Goal: Navigation & Orientation: Understand site structure

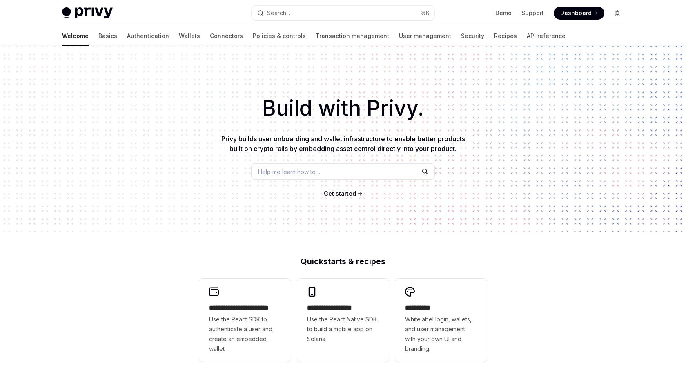
click at [618, 11] on icon "Toggle dark mode" at bounding box center [617, 13] width 7 height 7
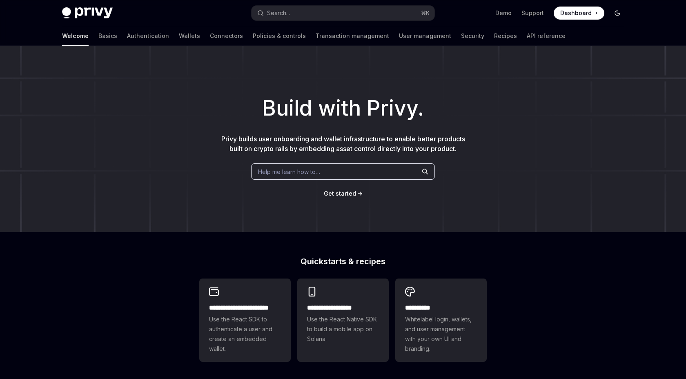
click at [618, 11] on icon "Toggle dark mode" at bounding box center [617, 13] width 7 height 7
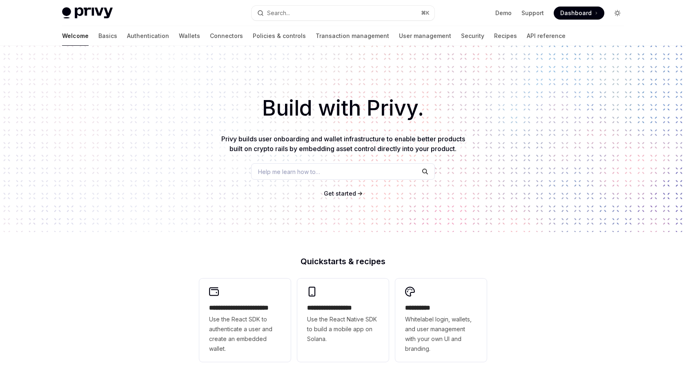
click at [618, 11] on icon "Toggle dark mode" at bounding box center [617, 13] width 7 height 7
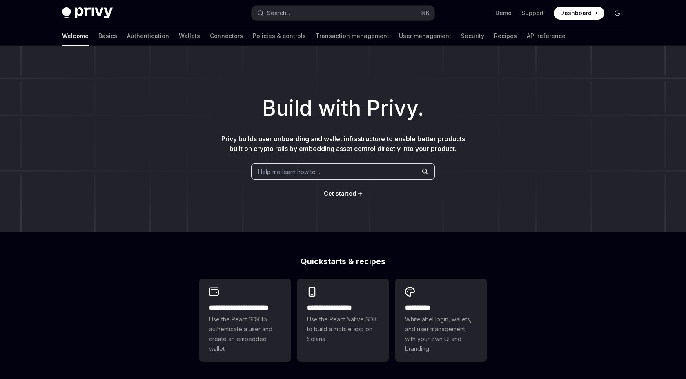
click at [618, 11] on icon "Toggle dark mode" at bounding box center [617, 13] width 7 height 7
